Goal: Task Accomplishment & Management: Manage account settings

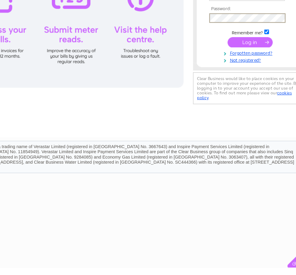
click at [225, 87] on input "submit" at bounding box center [243, 91] width 37 height 8
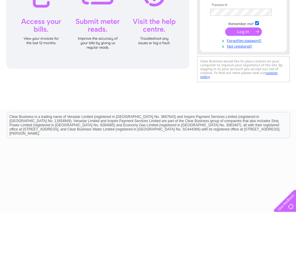
type input "blackculphin@gmail.com"
click at [262, 100] on link "Forgotten password?" at bounding box center [244, 103] width 68 height 6
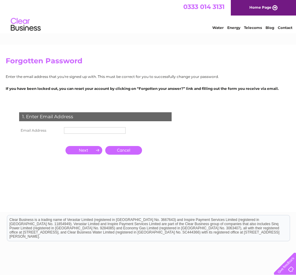
click at [84, 134] on input "text" at bounding box center [95, 130] width 62 height 7
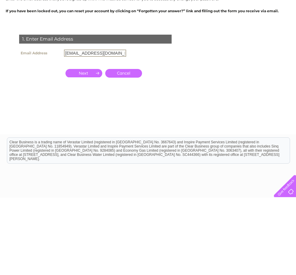
type input "blackculphin@gmail.com"
click at [85, 147] on input "button" at bounding box center [83, 151] width 37 height 8
